Goal: Information Seeking & Learning: Learn about a topic

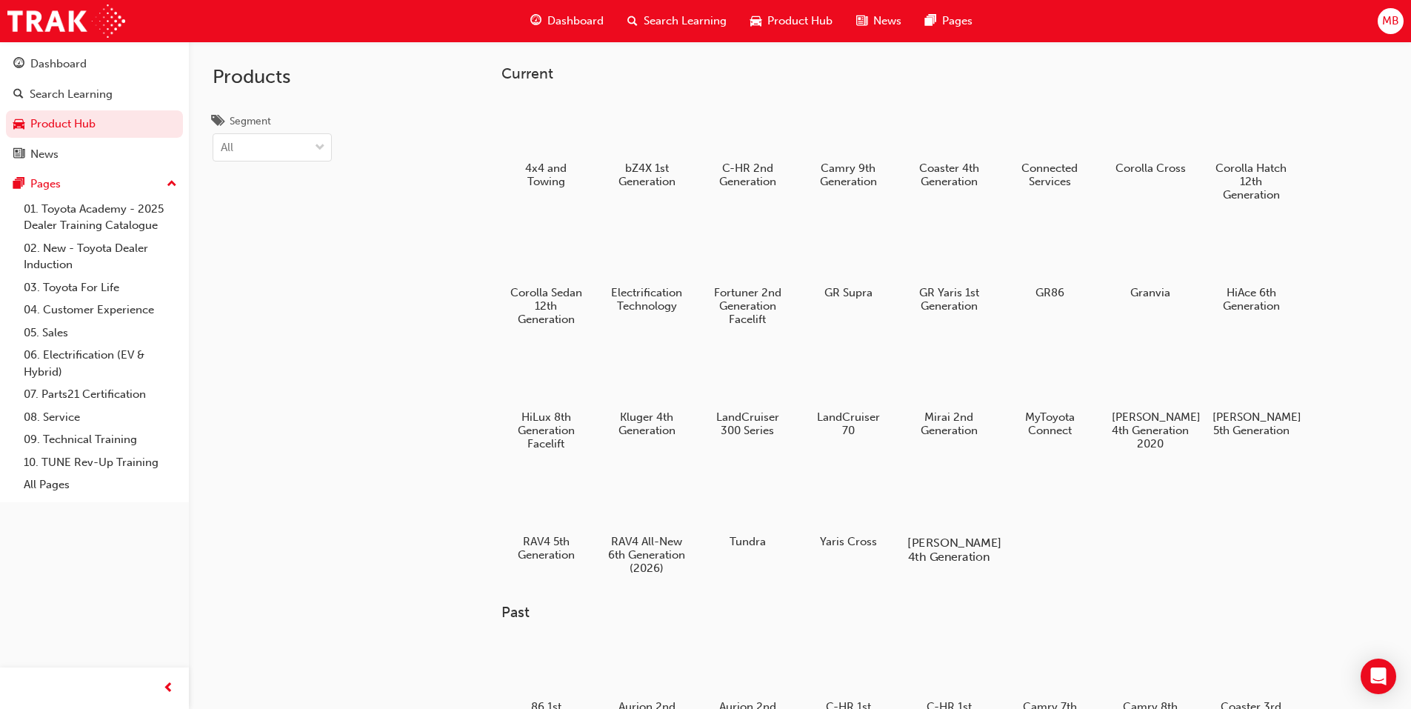
click at [950, 534] on div "[PERSON_NAME] 4th Generation" at bounding box center [948, 516] width 94 height 105
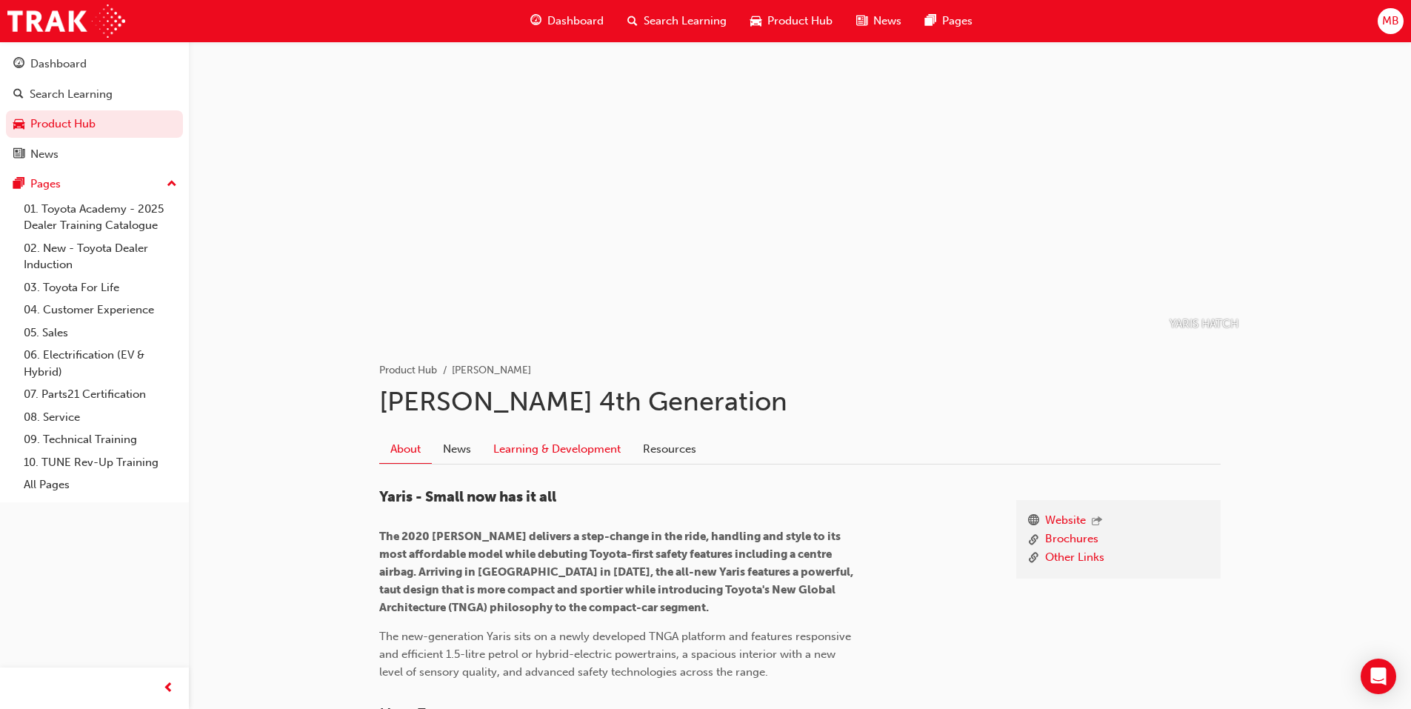
click at [575, 449] on link "Learning & Development" at bounding box center [557, 449] width 150 height 28
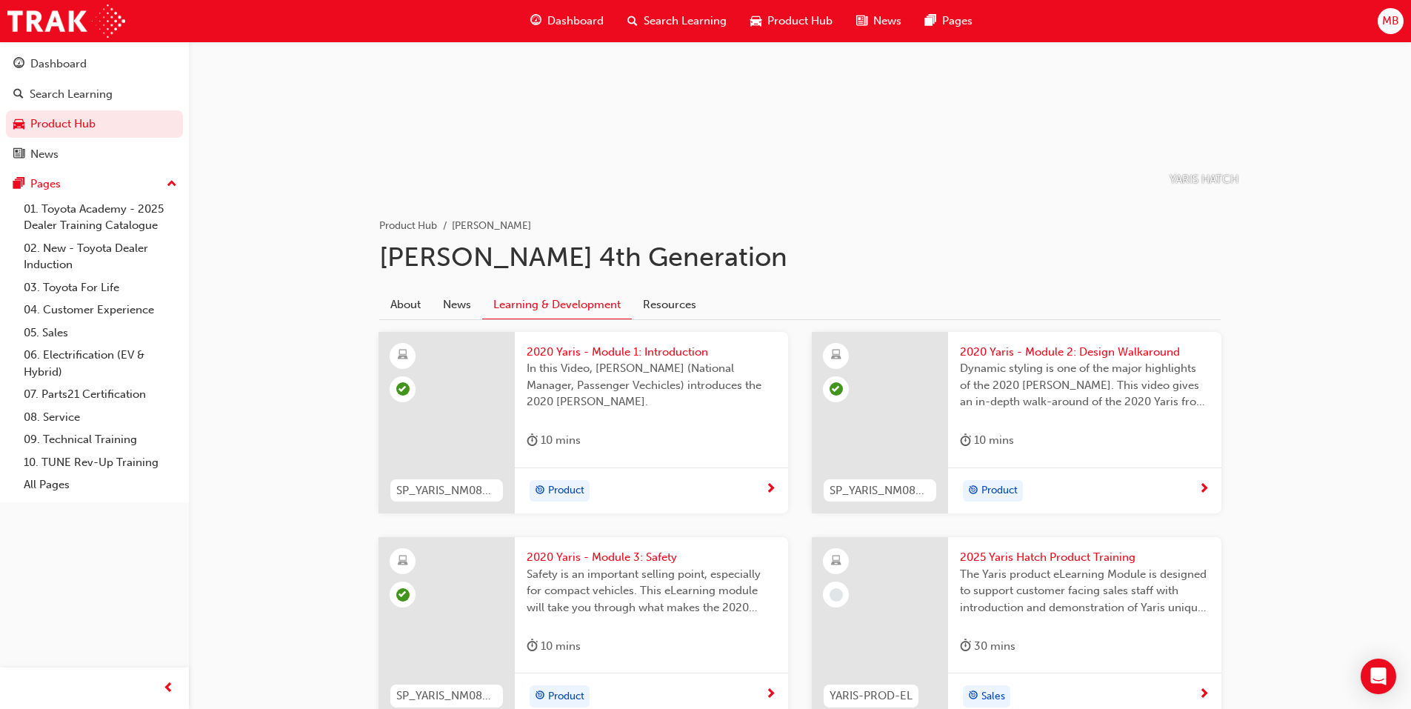
scroll to position [263, 0]
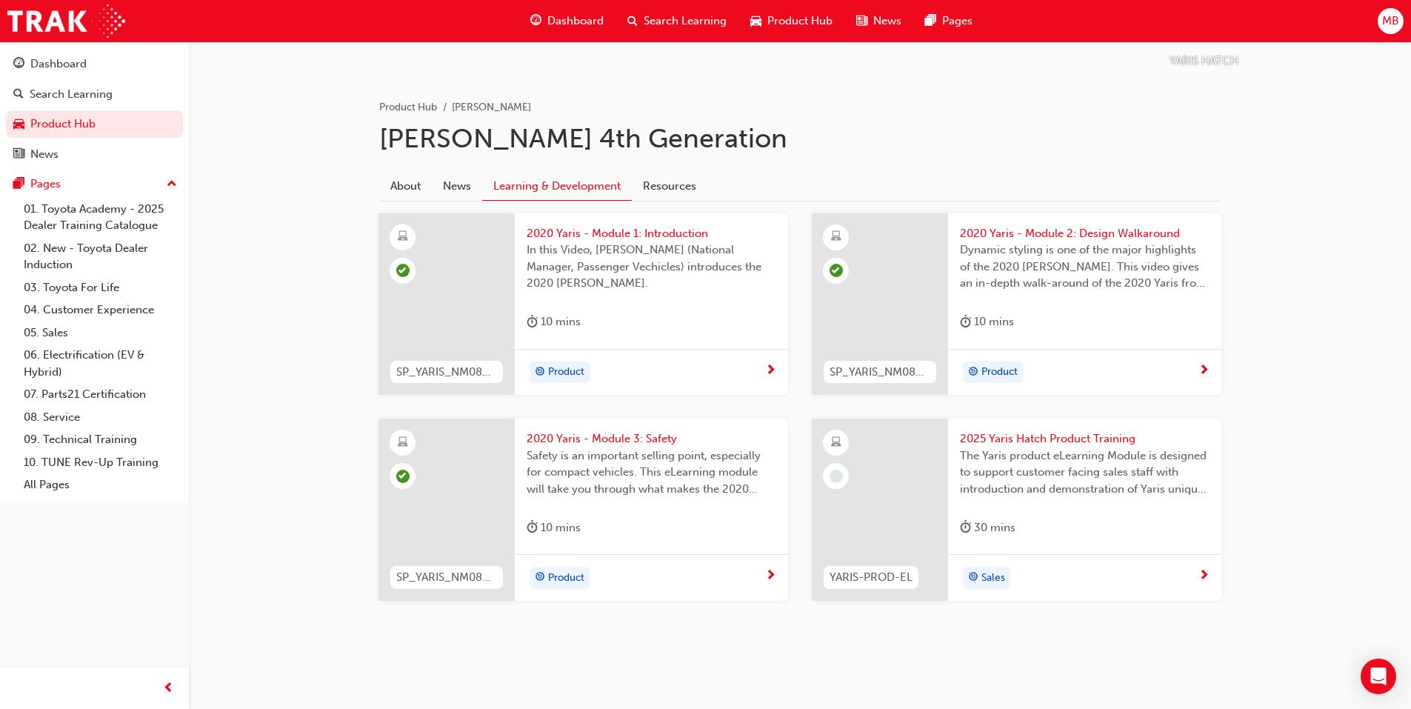
click at [1025, 440] on span "2025 Yaris Hatch Product Training" at bounding box center [1085, 438] width 250 height 17
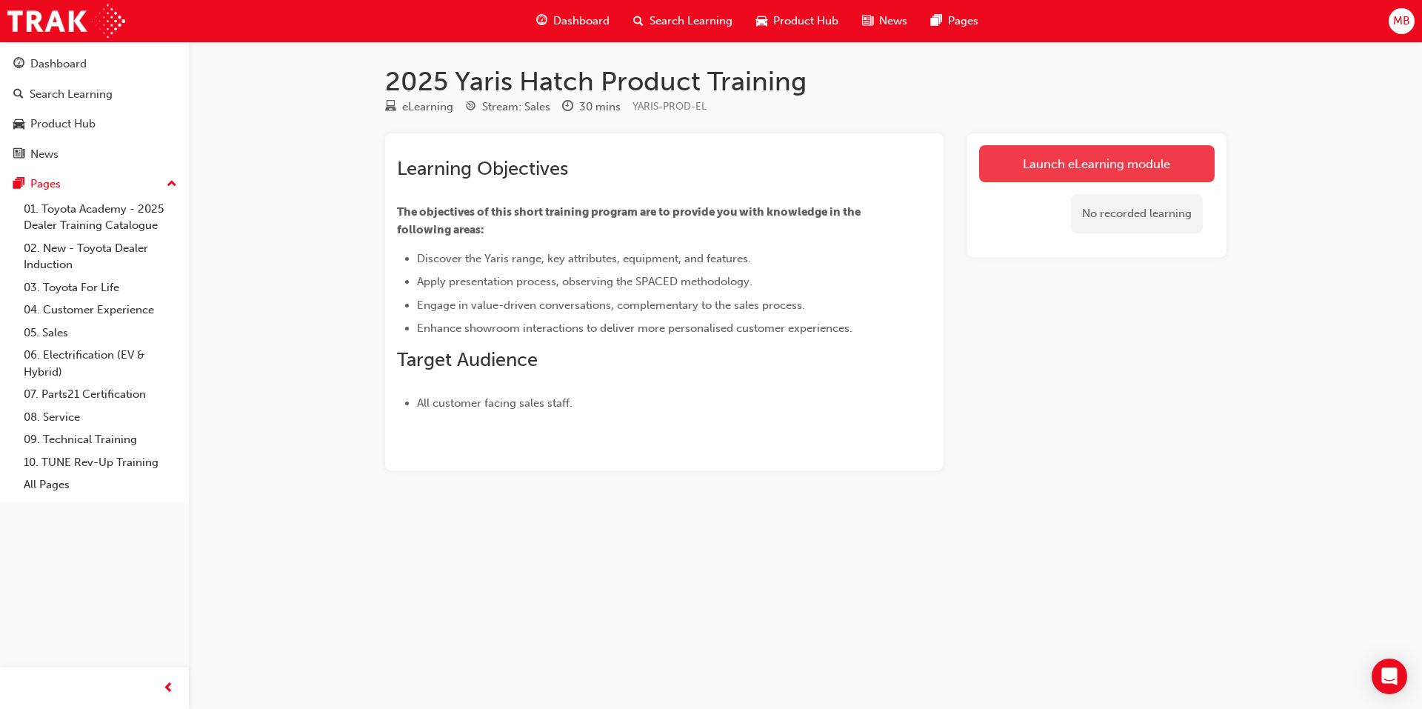
click at [1072, 161] on link "Launch eLearning module" at bounding box center [1096, 163] width 235 height 37
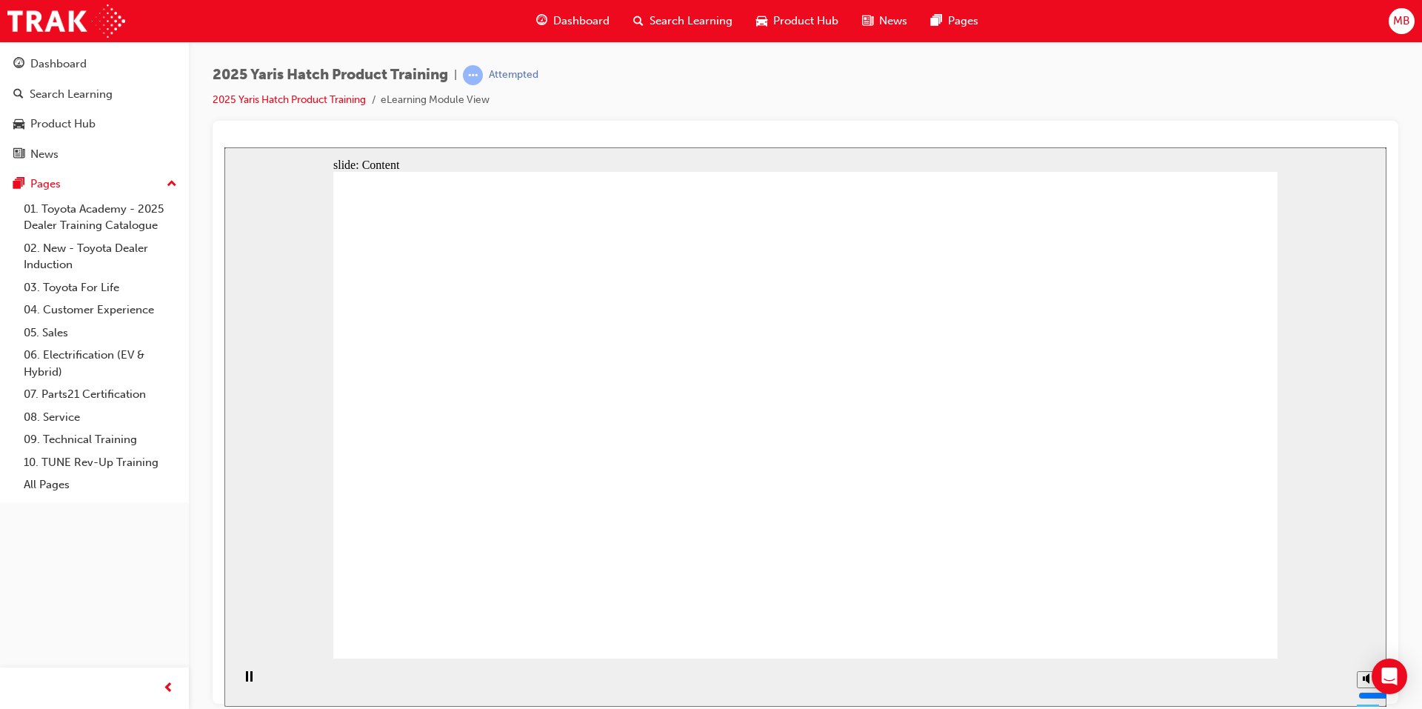
drag, startPoint x: 632, startPoint y: 502, endPoint x: 636, endPoint y: 482, distance: 20.3
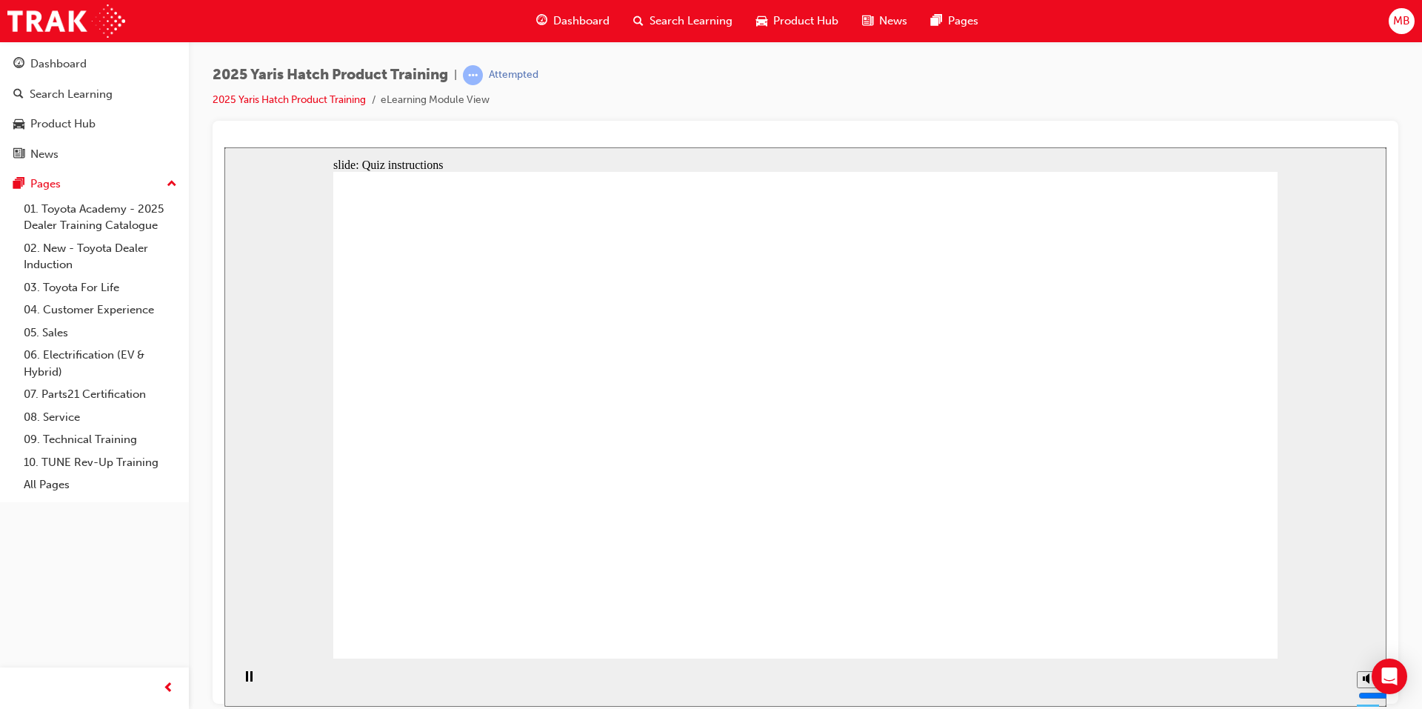
radio input "false"
radio input "true"
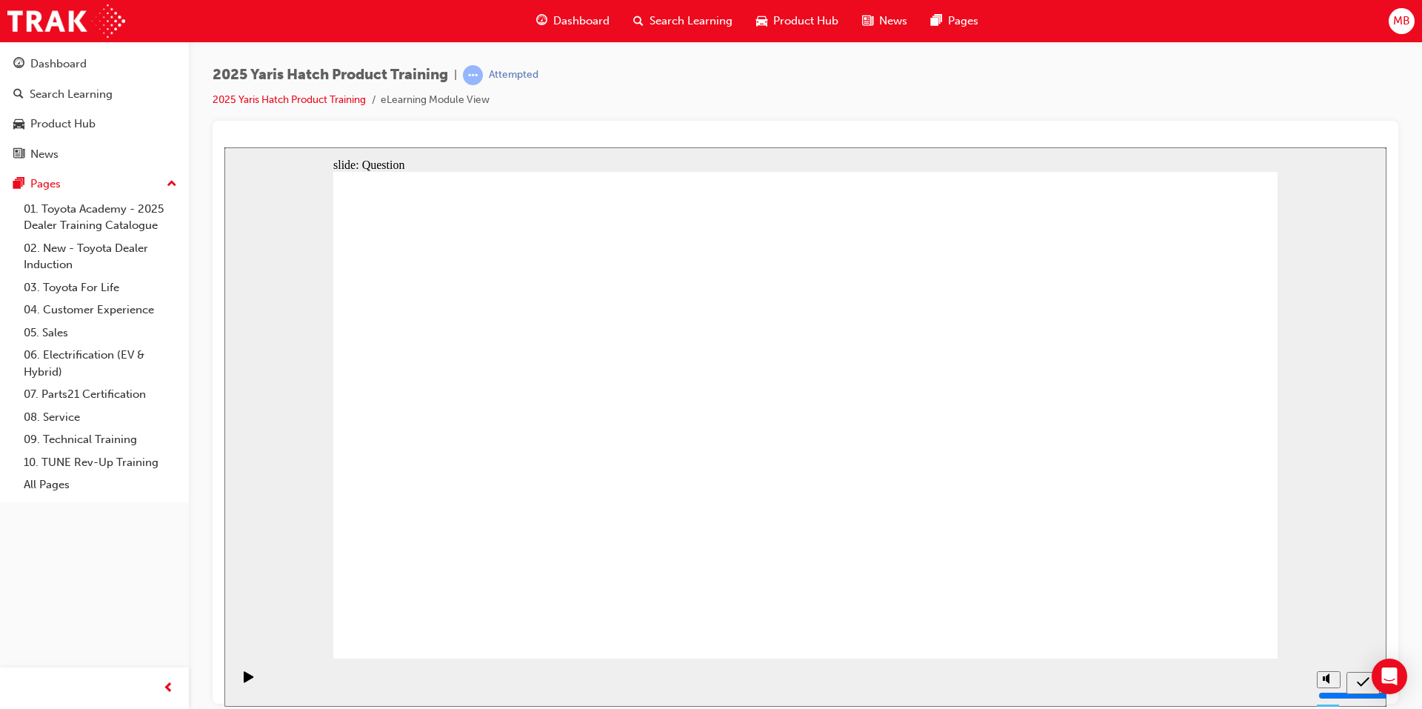
radio input "true"
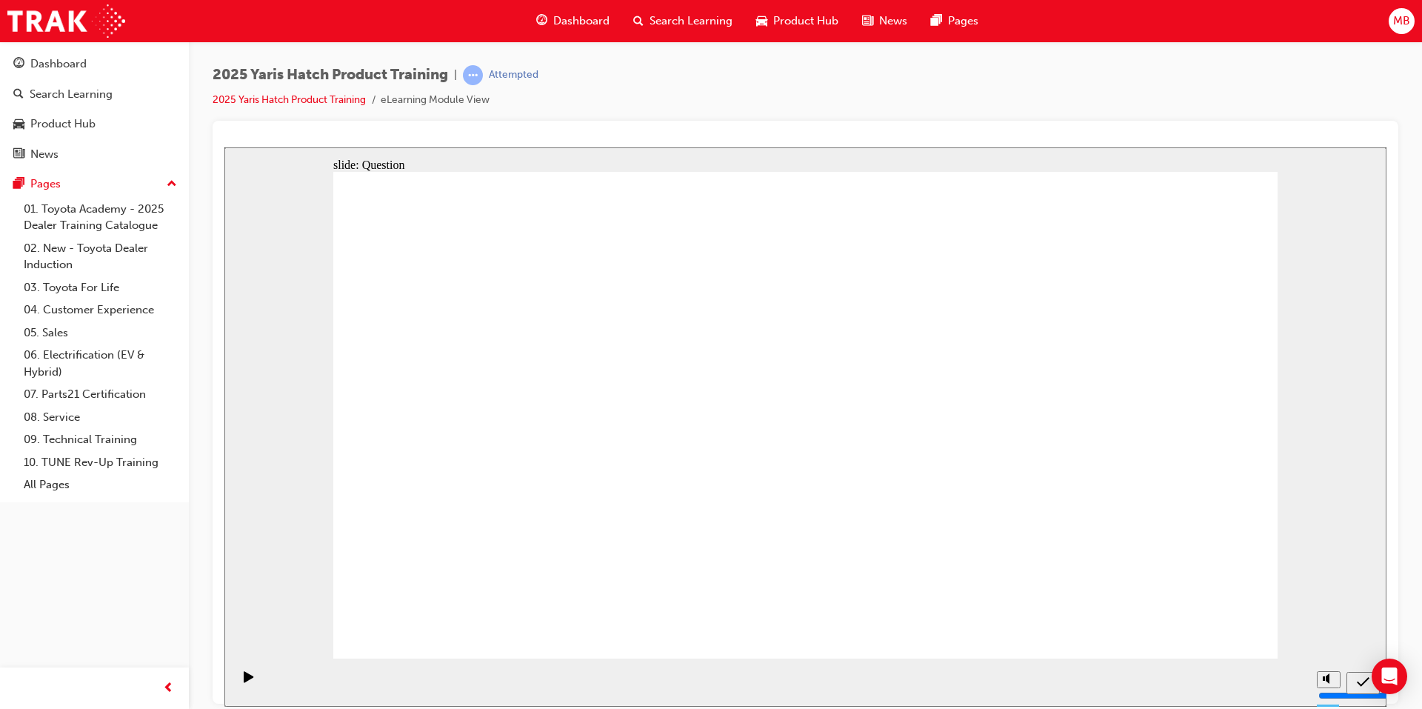
radio input "true"
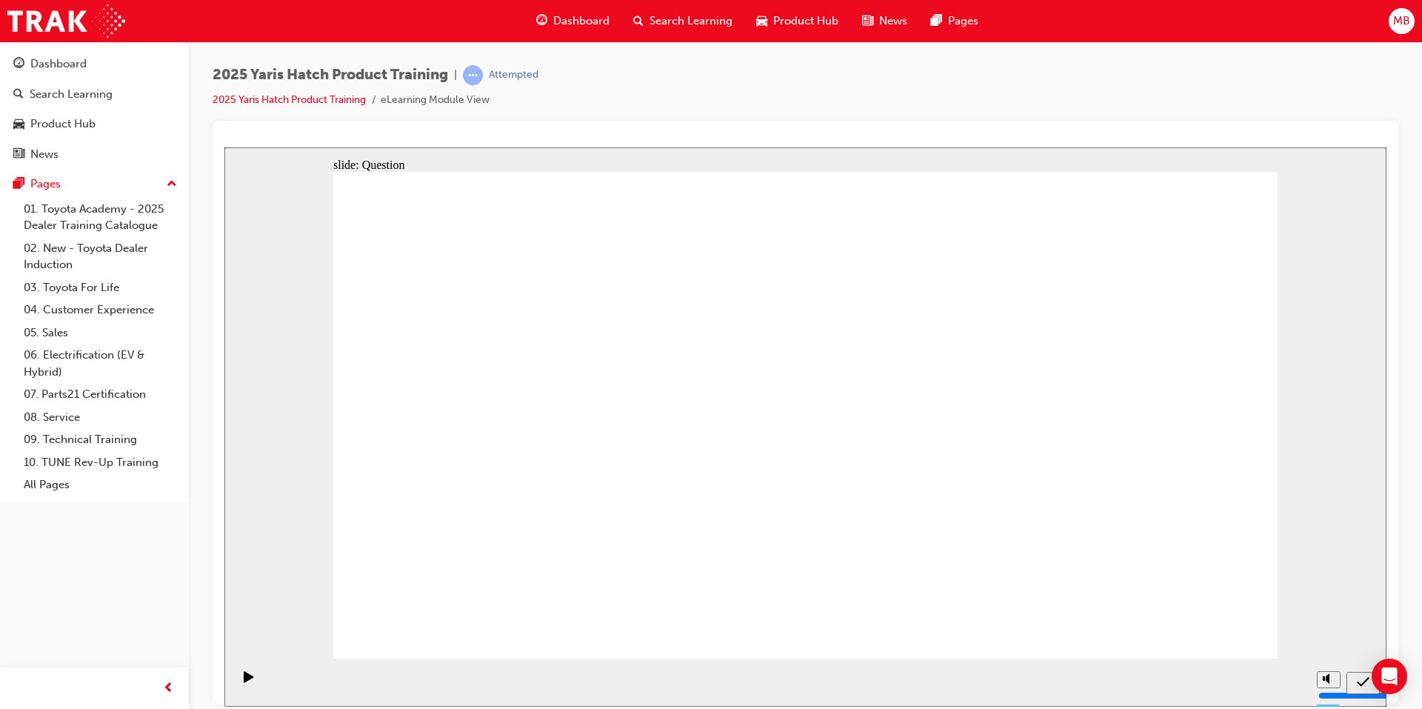
radio input "true"
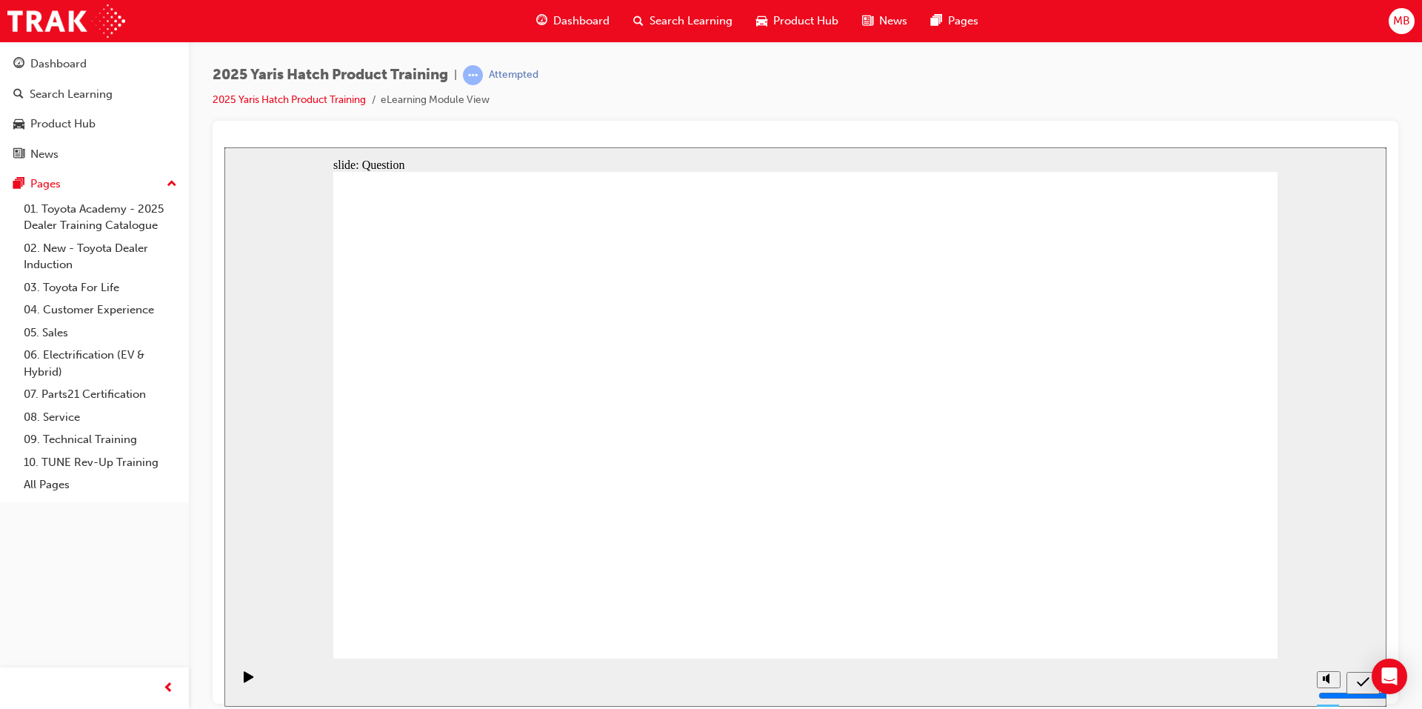
drag, startPoint x: 1152, startPoint y: 559, endPoint x: 506, endPoint y: 402, distance: 664.5
drag, startPoint x: 431, startPoint y: 383, endPoint x: 1107, endPoint y: 528, distance: 691.5
drag, startPoint x: 1138, startPoint y: 384, endPoint x: 805, endPoint y: 528, distance: 362.9
drag, startPoint x: 974, startPoint y: 378, endPoint x: 636, endPoint y: 531, distance: 370.5
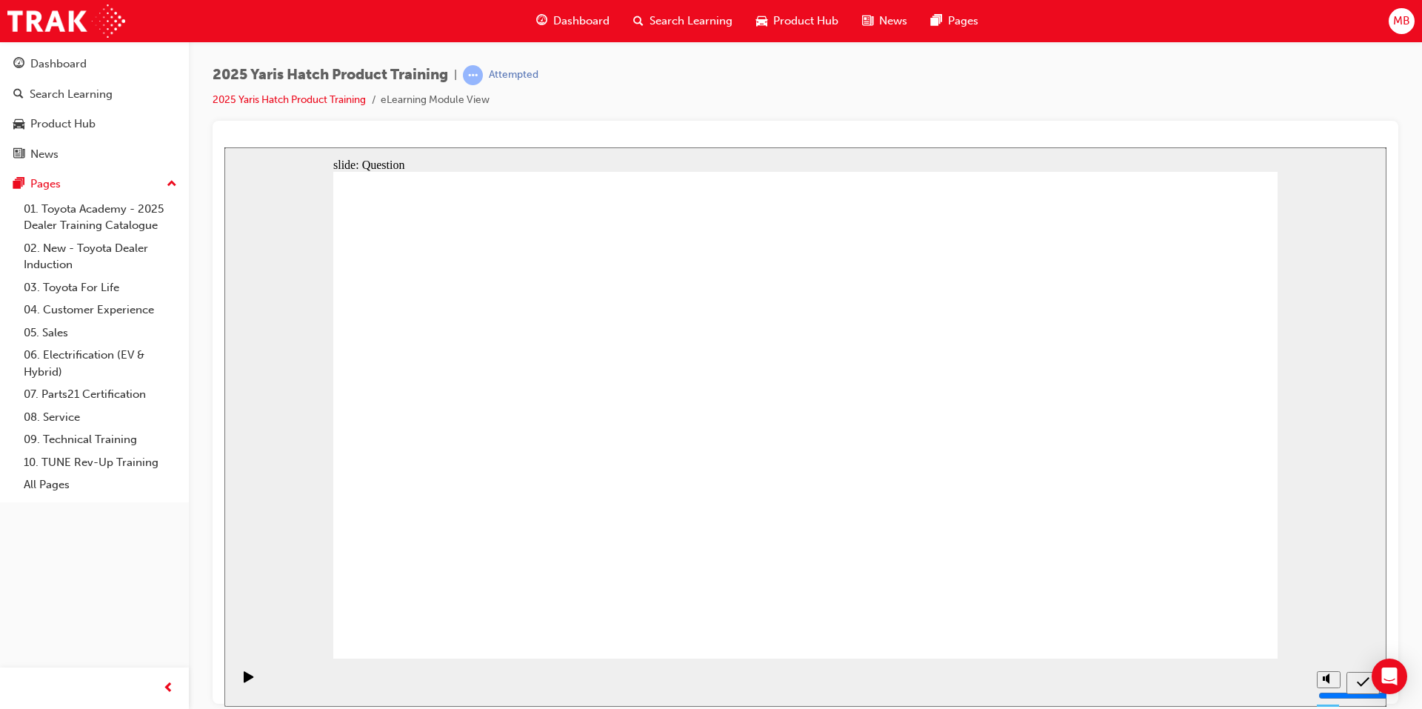
drag, startPoint x: 801, startPoint y: 392, endPoint x: 986, endPoint y: 548, distance: 241.2
drag, startPoint x: 668, startPoint y: 392, endPoint x: 484, endPoint y: 531, distance: 230.0
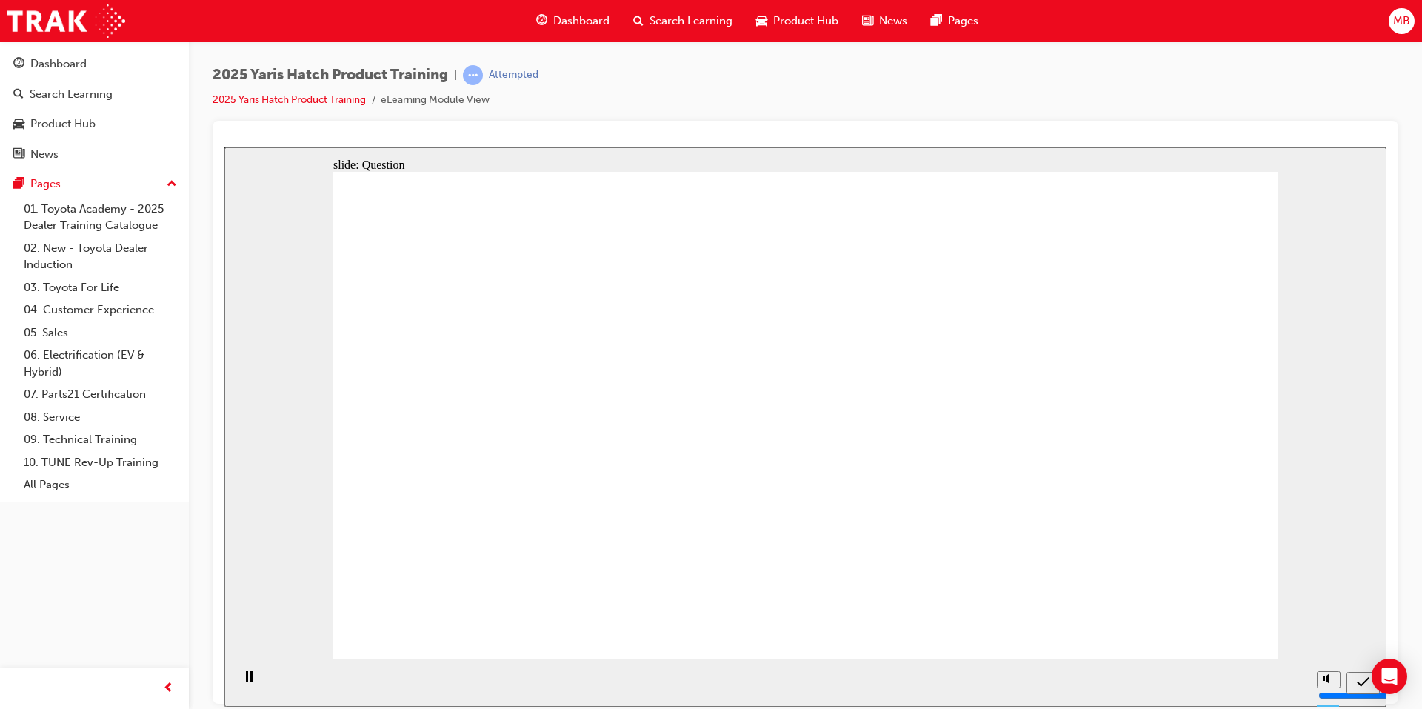
radio input "true"
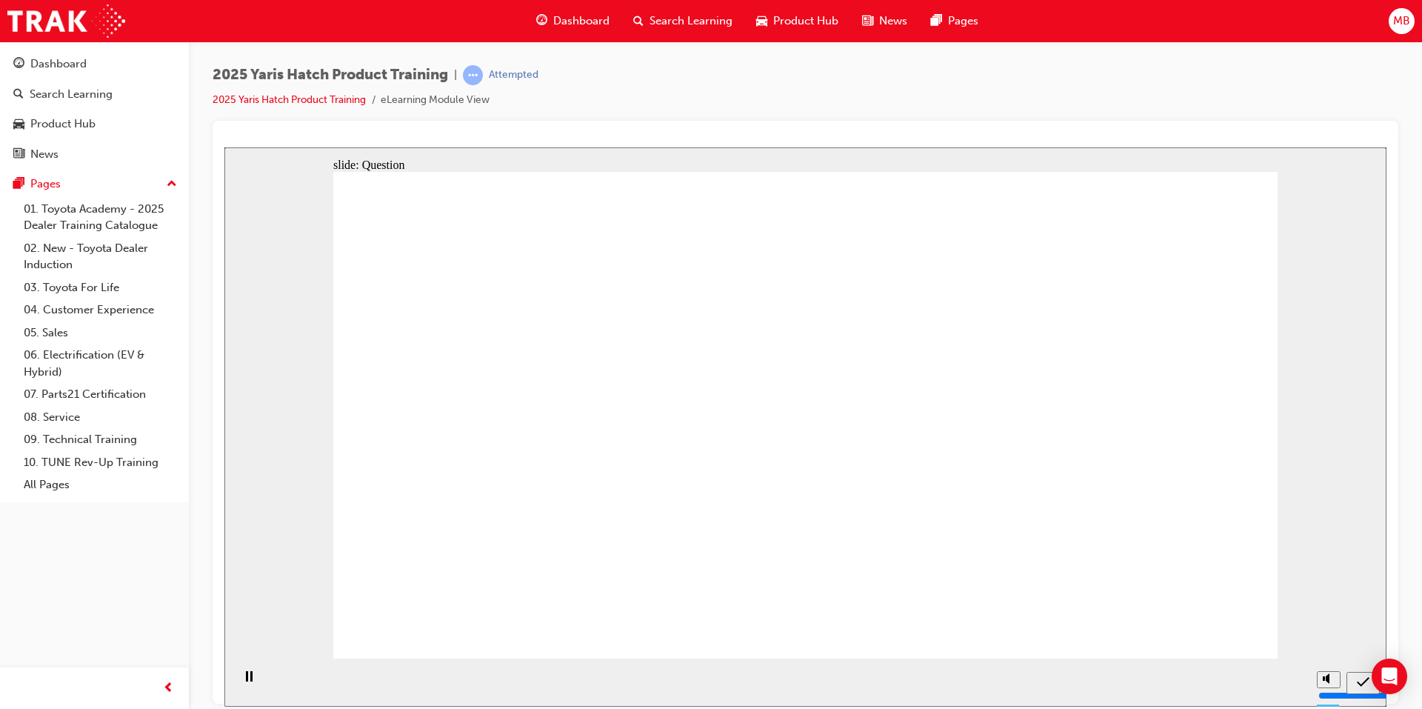
radio input "true"
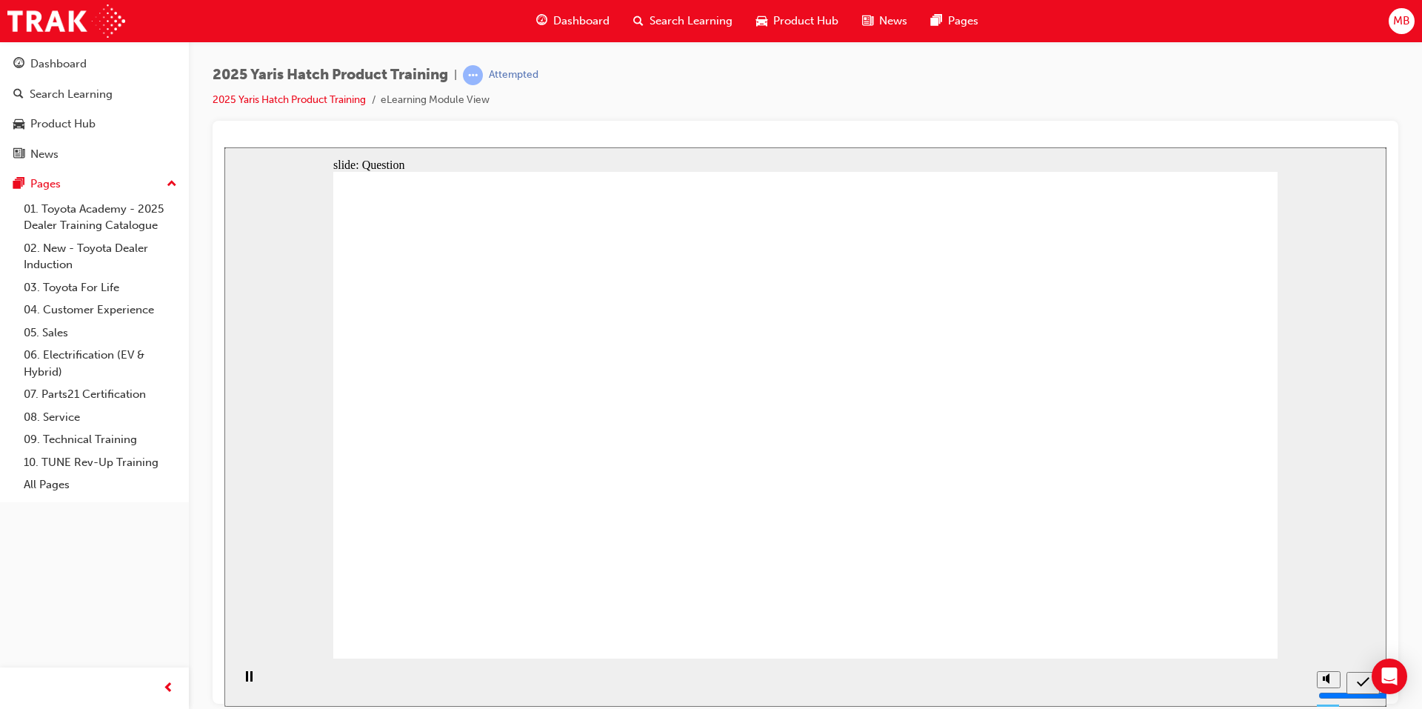
radio input "true"
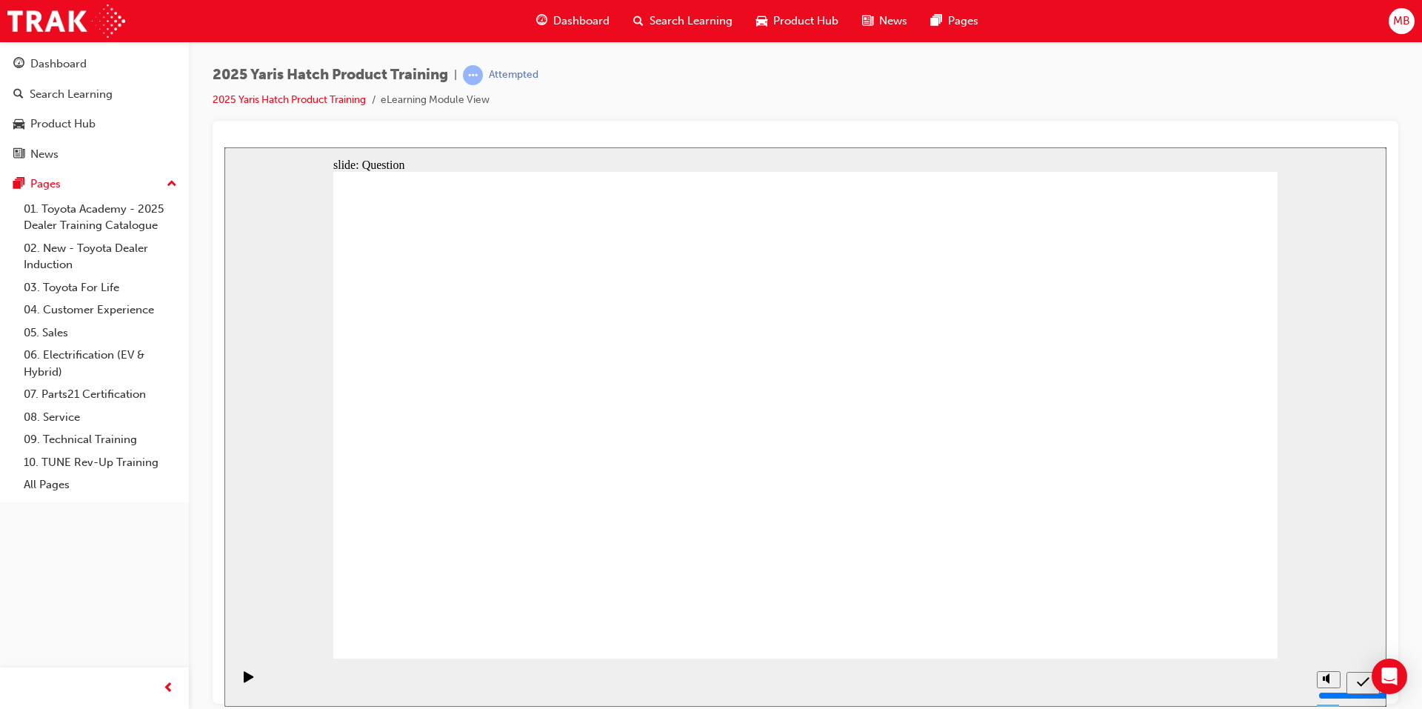
drag, startPoint x: 1140, startPoint y: 372, endPoint x: 801, endPoint y: 517, distance: 368.2
drag, startPoint x: 778, startPoint y: 532, endPoint x: 1137, endPoint y: 381, distance: 388.9
drag, startPoint x: 1184, startPoint y: 365, endPoint x: 835, endPoint y: 512, distance: 378.4
drag, startPoint x: 995, startPoint y: 379, endPoint x: 658, endPoint y: 521, distance: 365.0
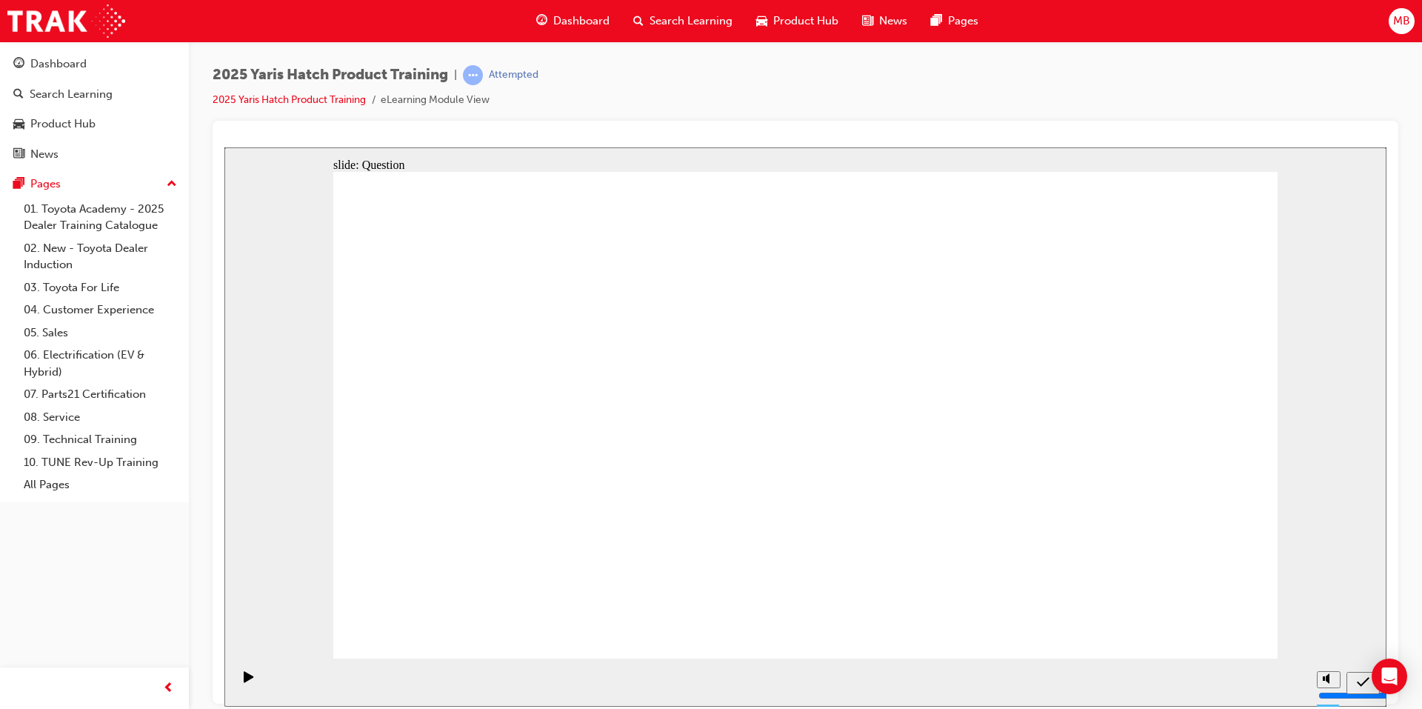
drag, startPoint x: 451, startPoint y: 386, endPoint x: 1130, endPoint y: 528, distance: 693.8
drag, startPoint x: 803, startPoint y: 385, endPoint x: 969, endPoint y: 532, distance: 220.8
drag, startPoint x: 621, startPoint y: 376, endPoint x: 453, endPoint y: 519, distance: 220.1
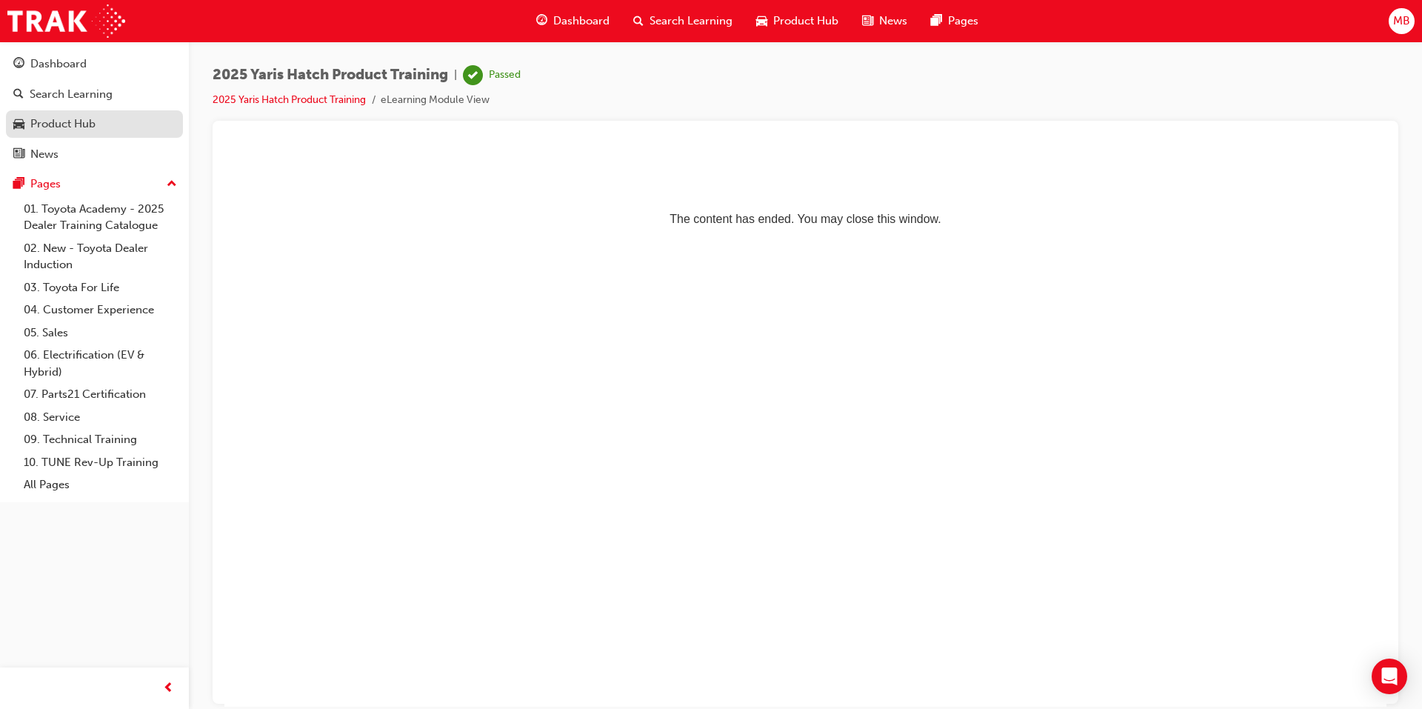
click at [104, 116] on div "Product Hub" at bounding box center [94, 124] width 162 height 19
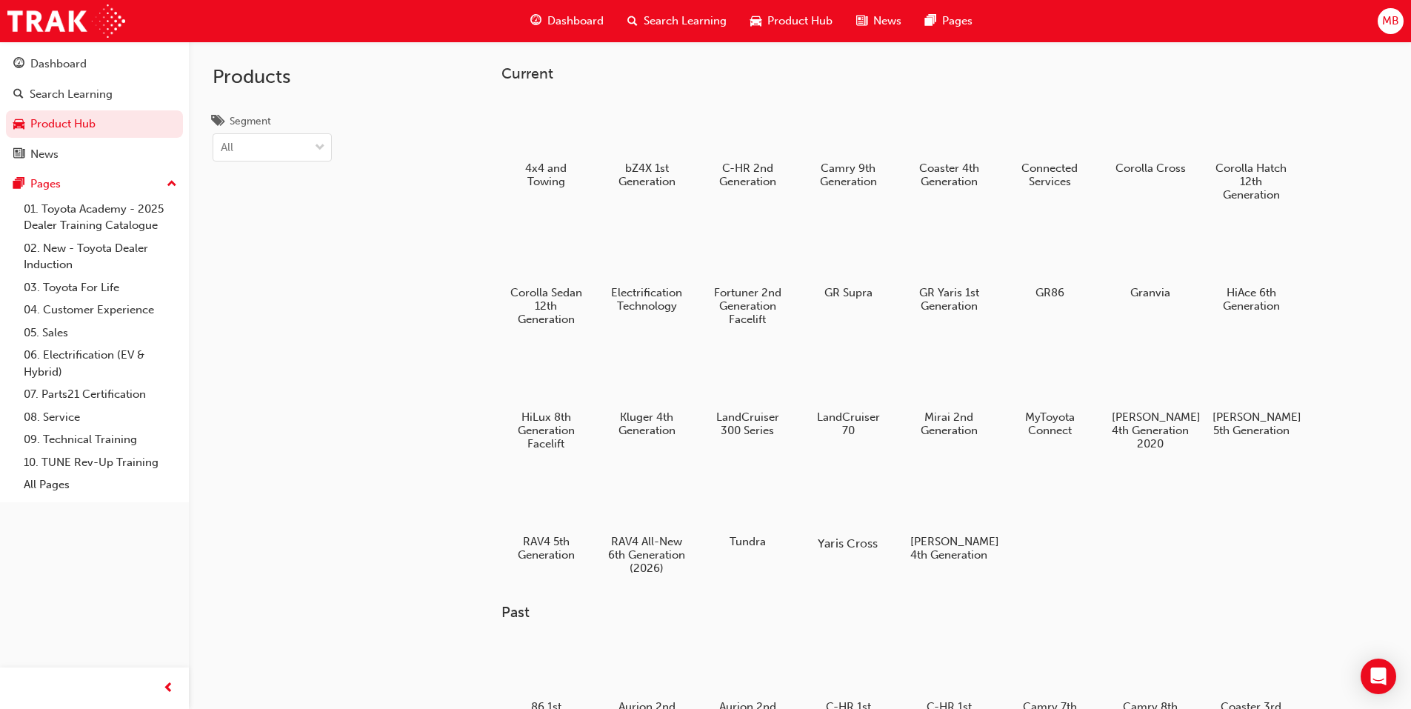
click at [835, 517] on div at bounding box center [847, 500] width 82 height 59
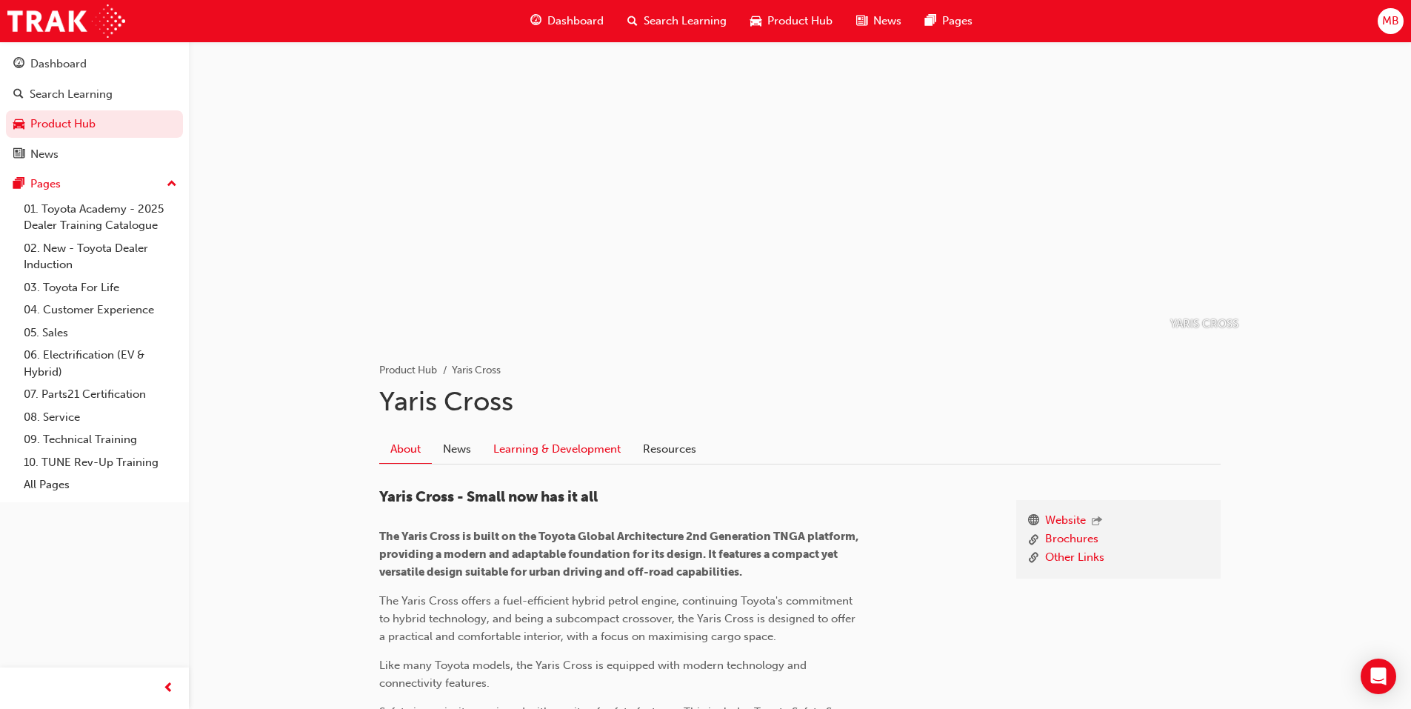
click at [558, 448] on link "Learning & Development" at bounding box center [557, 449] width 150 height 28
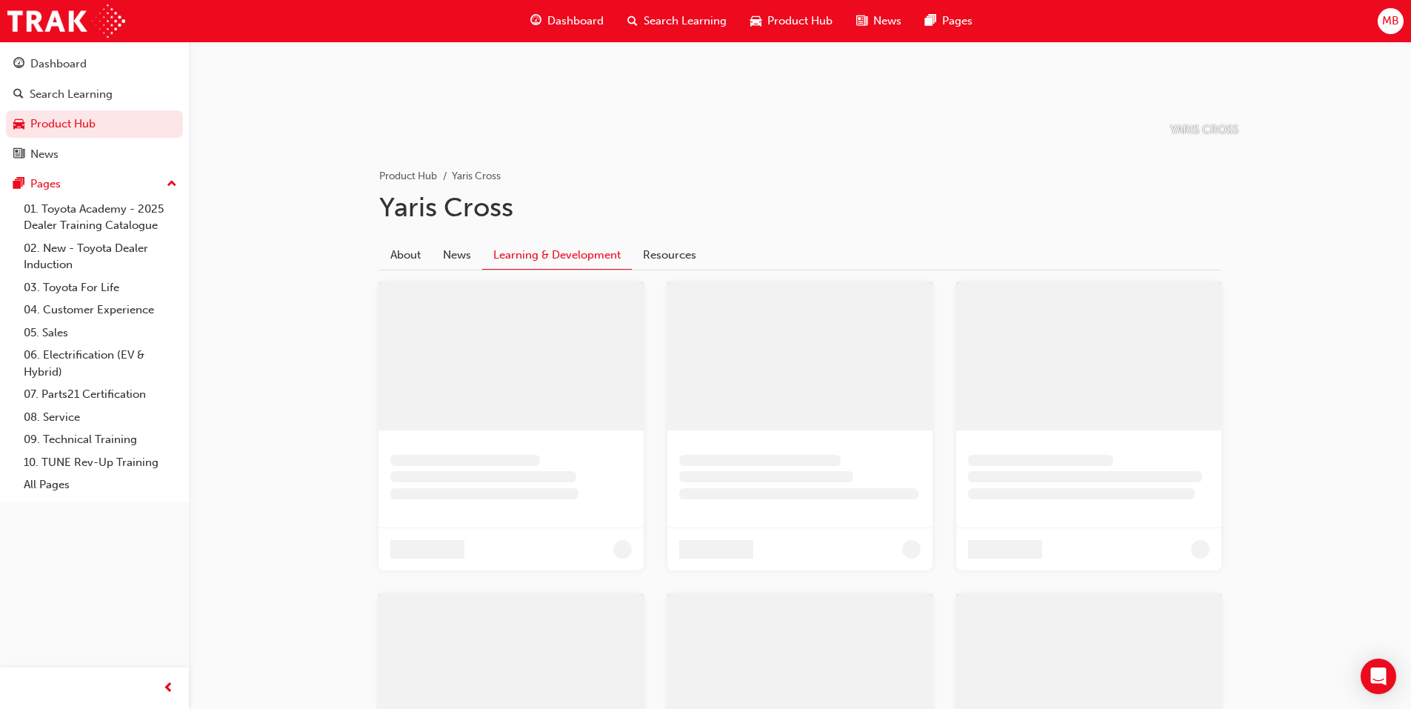
scroll to position [263, 0]
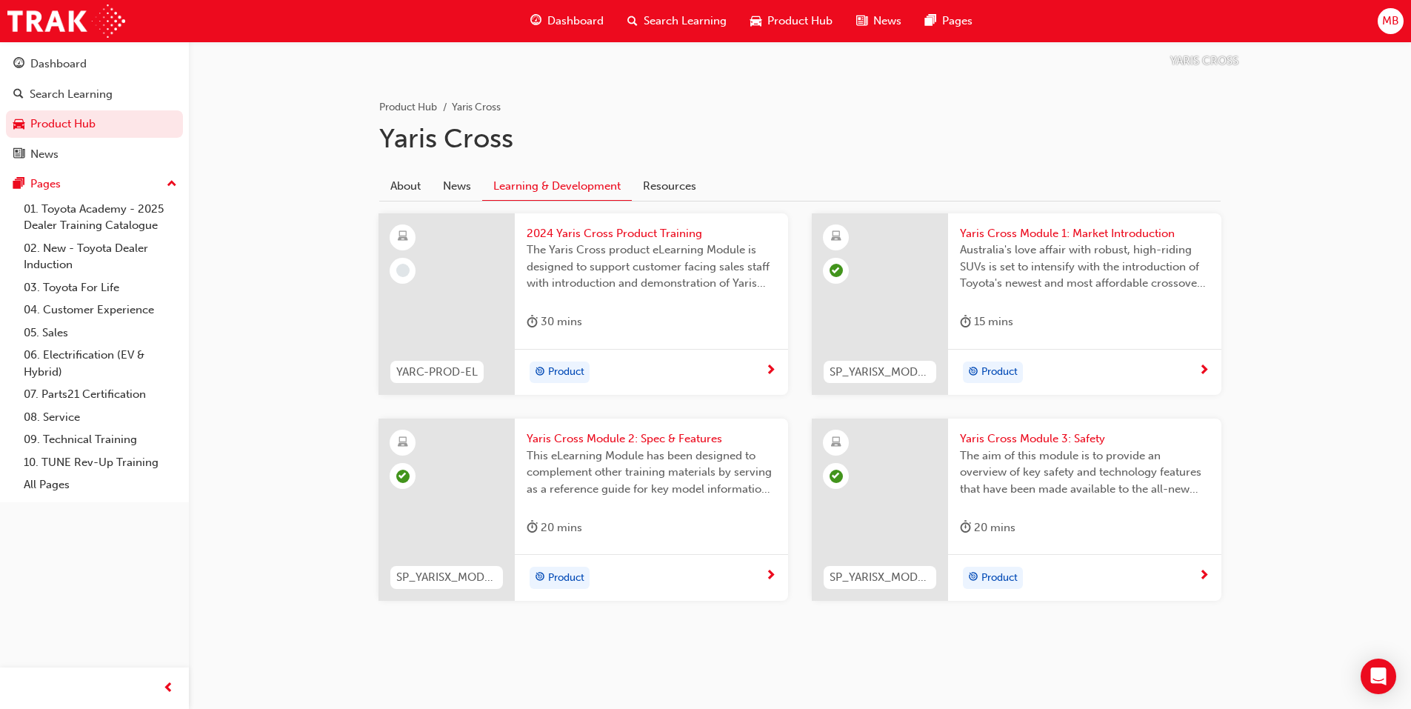
click at [606, 235] on span "2024 Yaris Cross Product Training" at bounding box center [652, 233] width 250 height 17
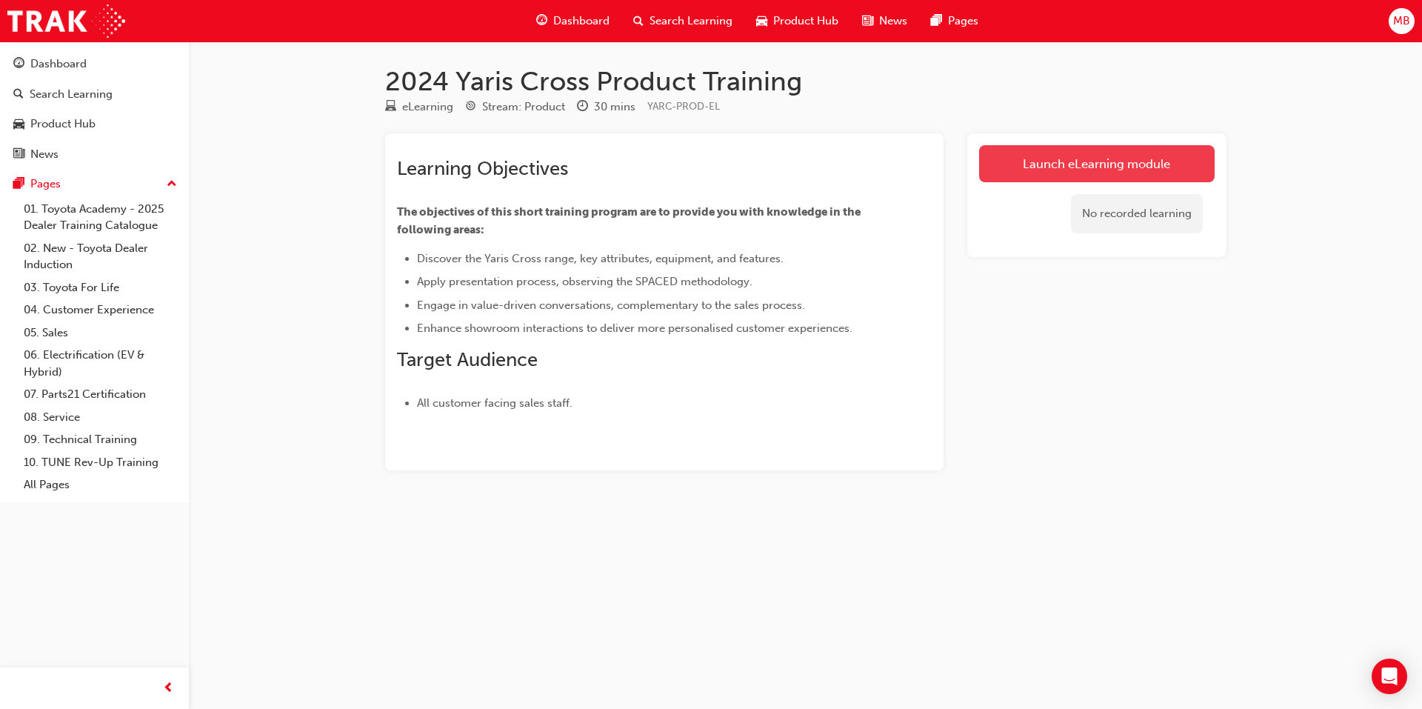
click at [1080, 161] on link "Launch eLearning module" at bounding box center [1096, 163] width 235 height 37
